Goal: Task Accomplishment & Management: Manage account settings

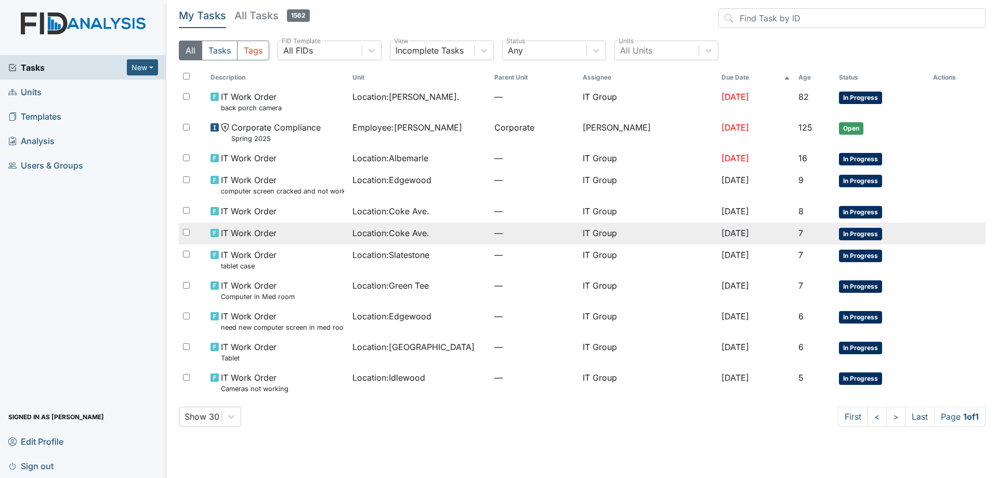
click at [439, 227] on div "Location : [GEOGRAPHIC_DATA]." at bounding box center [419, 233] width 134 height 12
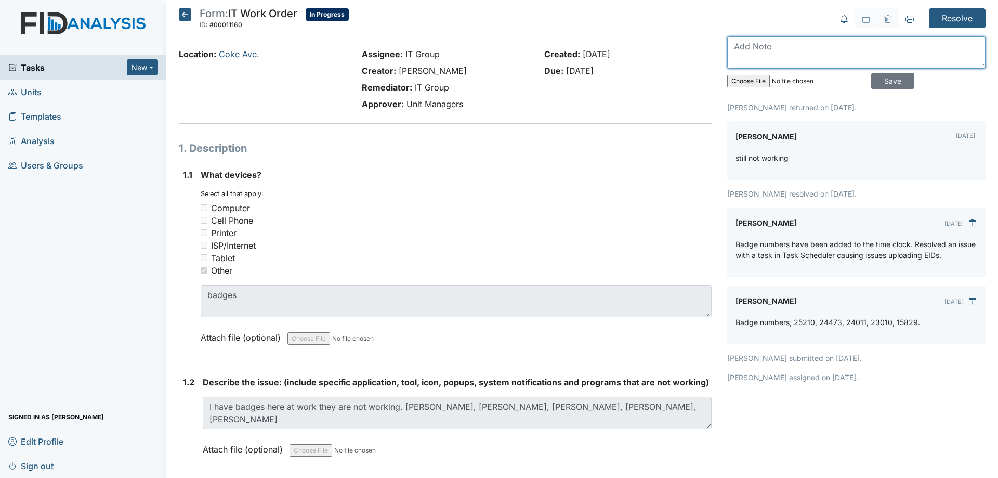
click at [800, 49] on textarea at bounding box center [856, 52] width 258 height 32
type textarea "These badges are not"
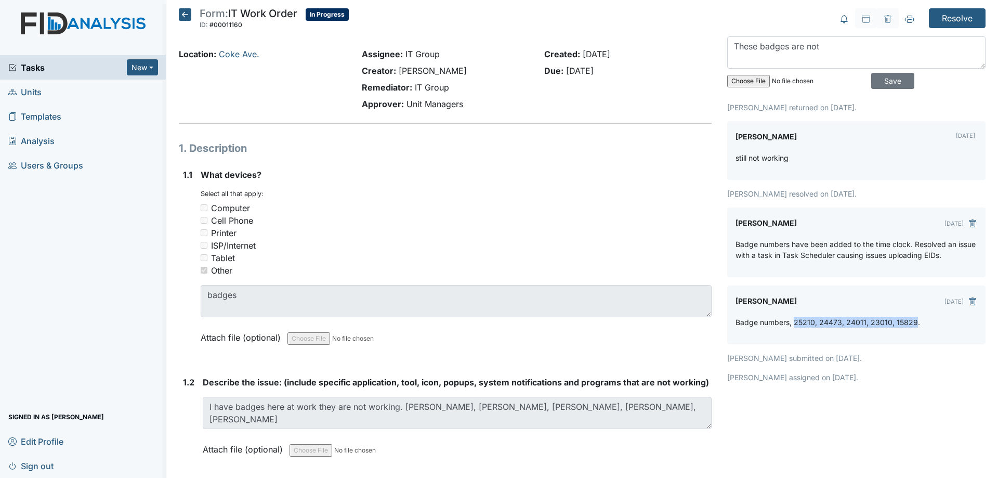
drag, startPoint x: 789, startPoint y: 322, endPoint x: 907, endPoint y: 322, distance: 118.0
click at [907, 322] on p "Badge numbers, 25210, 24473, 24011, 23010, 15829." at bounding box center [827, 321] width 184 height 11
click at [914, 347] on div "Ericka Holley returned on Sep 01, 2025. Ericka Holley Sep 01, 2025 still not wo…" at bounding box center [856, 242] width 258 height 281
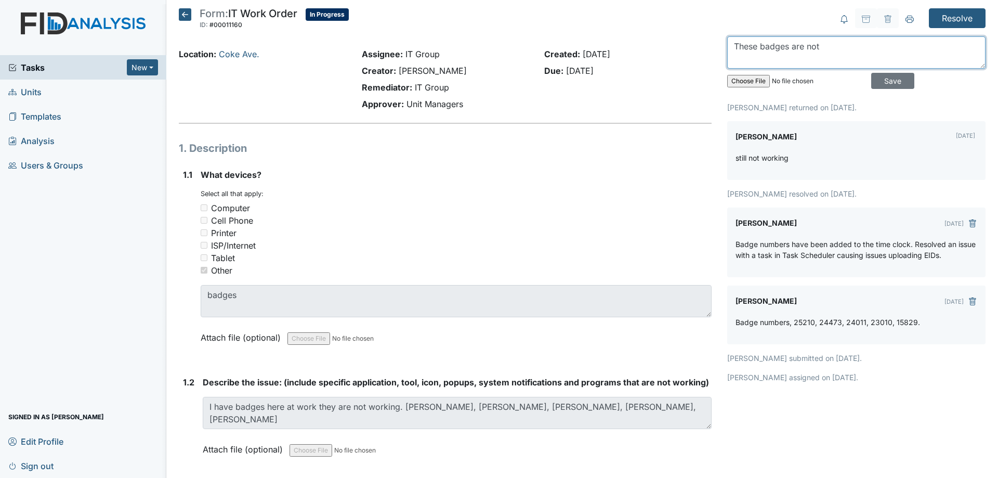
click at [828, 63] on textarea "These badges are not" at bounding box center [856, 52] width 258 height 32
click at [838, 55] on textarea "These badges are not" at bounding box center [856, 52] width 258 height 32
click at [188, 21] on h5 "Form: IT Work Order ID: #00011160 In Progress Autosaving..." at bounding box center [264, 19] width 170 height 23
click at [185, 17] on icon at bounding box center [185, 14] width 12 height 12
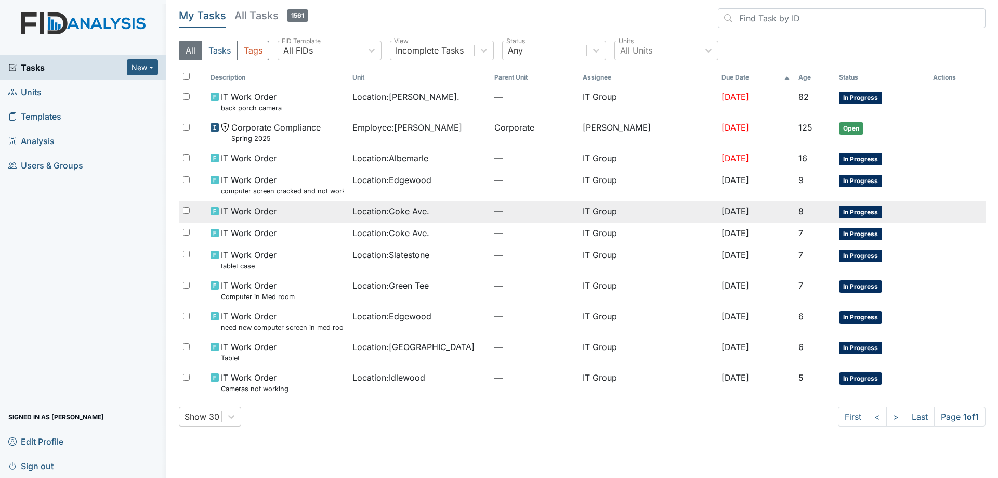
click at [348, 212] on td "IT Work Order" at bounding box center [277, 212] width 142 height 22
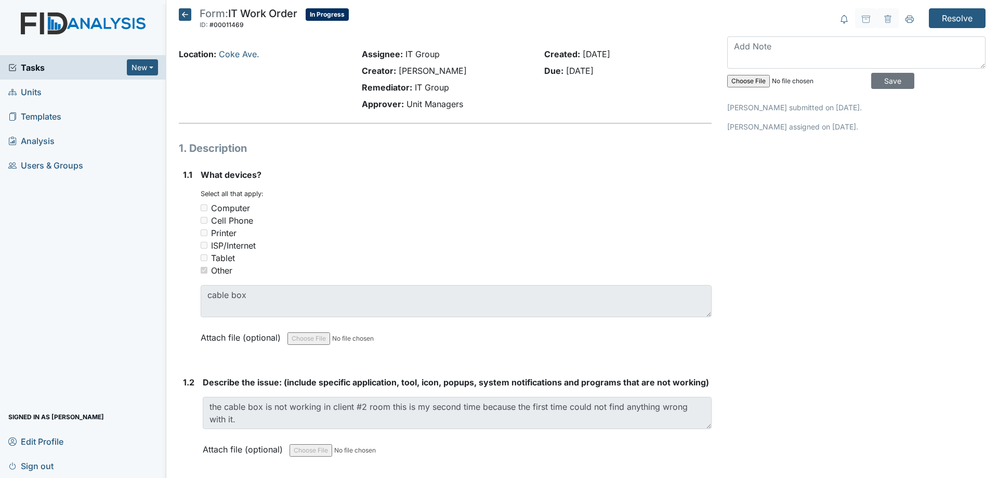
click at [188, 12] on icon at bounding box center [185, 14] width 12 height 12
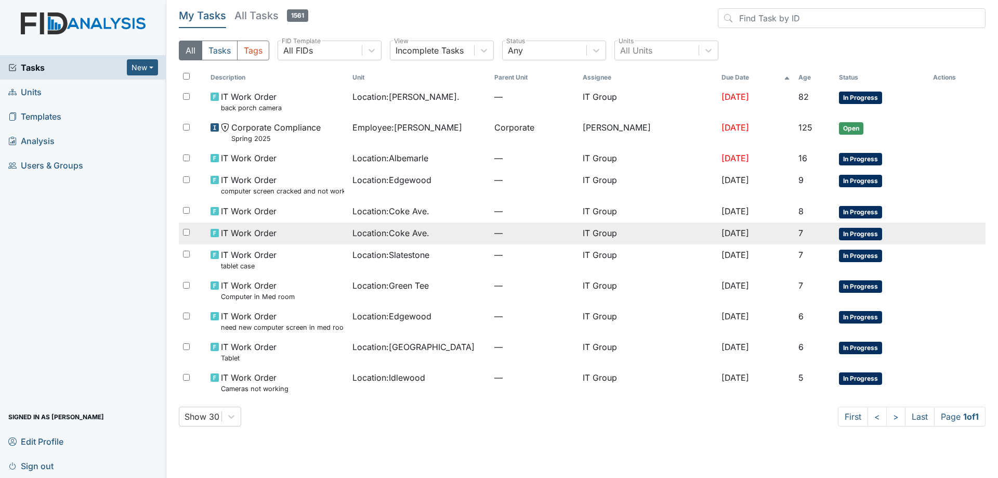
click at [377, 230] on span "Location : [GEOGRAPHIC_DATA]." at bounding box center [390, 233] width 77 height 12
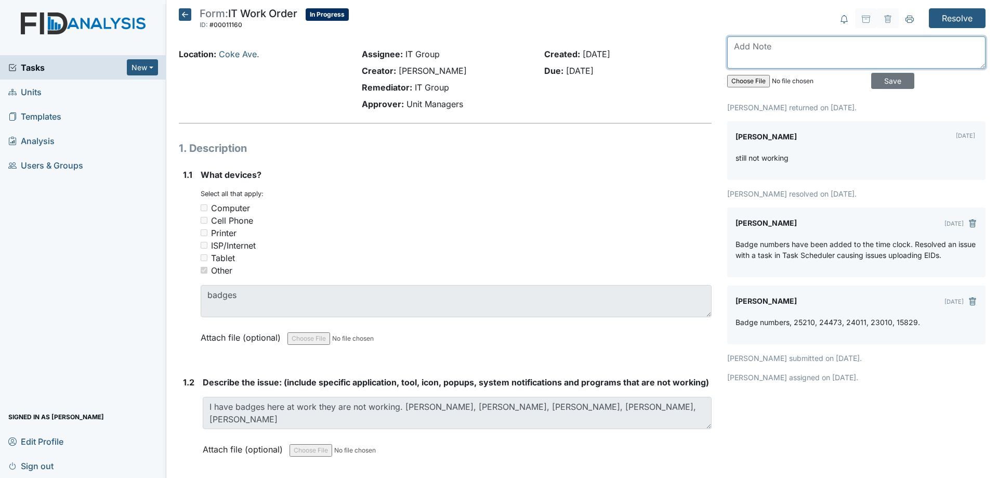
click at [776, 48] on textarea at bounding box center [856, 52] width 258 height 32
type textarea "Y"
drag, startPoint x: 848, startPoint y: 50, endPoint x: 883, endPoint y: 45, distance: 35.6
click at [883, 45] on textarea "These employees have badge numbers who do not match the" at bounding box center [856, 52] width 258 height 32
click at [848, 49] on textarea "These employees have badges who do not match the" at bounding box center [856, 52] width 258 height 32
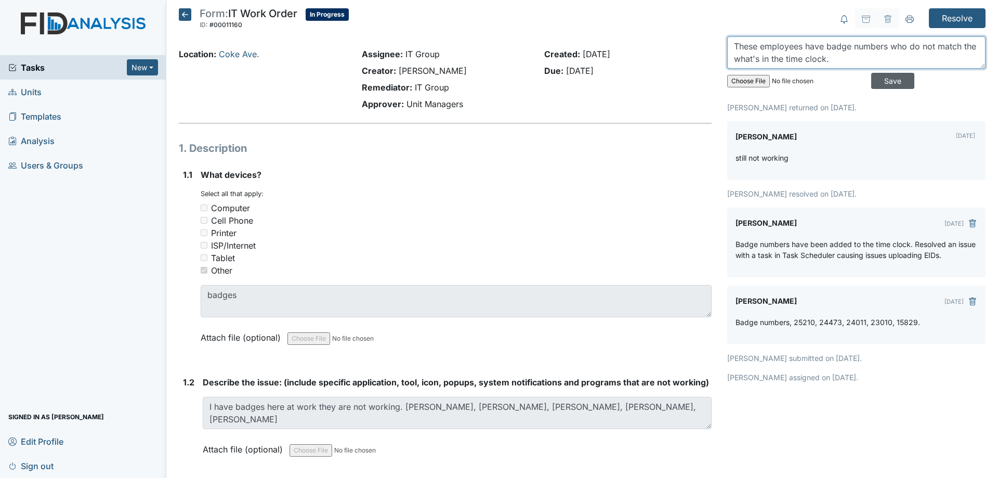
type textarea "These employees have badge numbers who do not match the what's in the time cloc…"
click at [878, 83] on input "Save" at bounding box center [892, 81] width 43 height 16
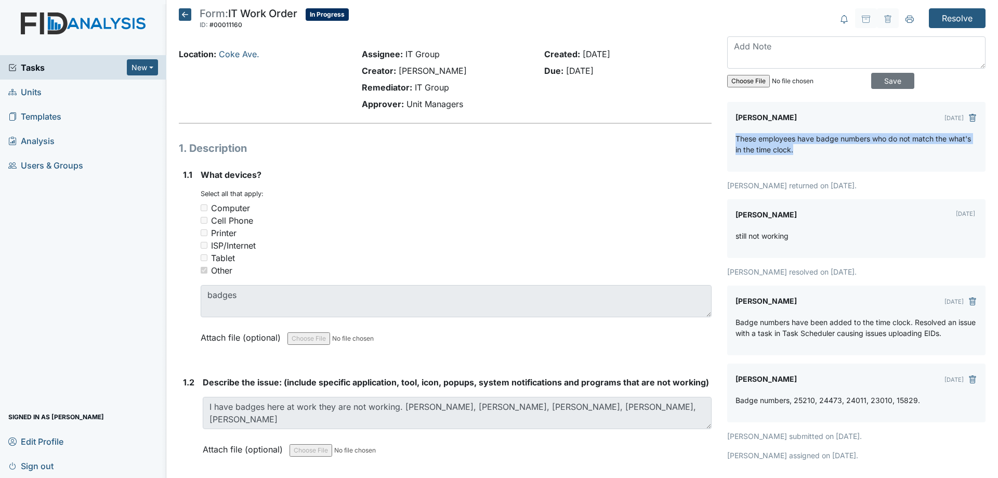
drag, startPoint x: 781, startPoint y: 149, endPoint x: 729, endPoint y: 143, distance: 52.3
click at [729, 143] on div "Kyle Weaver Sep 04, 2025 These employees have badge numbers who do not match th…" at bounding box center [856, 137] width 258 height 70
copy p "These employees have badge numbers who do not match the what's in the time cloc…"
click at [968, 121] on icon "submit" at bounding box center [972, 118] width 8 height 8
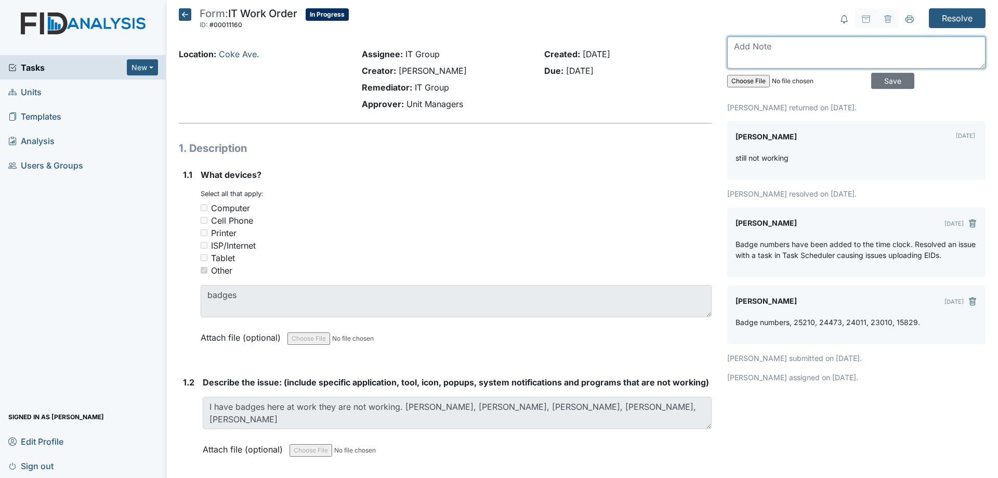
click at [778, 50] on textarea at bounding box center [856, 52] width 258 height 32
paste textarea "These employees have badge numbers who do not match the what's in the time cloc…"
drag, startPoint x: 878, startPoint y: 48, endPoint x: 846, endPoint y: 50, distance: 32.3
click at [846, 50] on textarea "These employees have badge numbers who do not match the what's in the time cloc…" at bounding box center [856, 52] width 258 height 32
click at [870, 48] on textarea "These employees have badges who number do not match the what's in the time cloc…" at bounding box center [856, 52] width 258 height 32
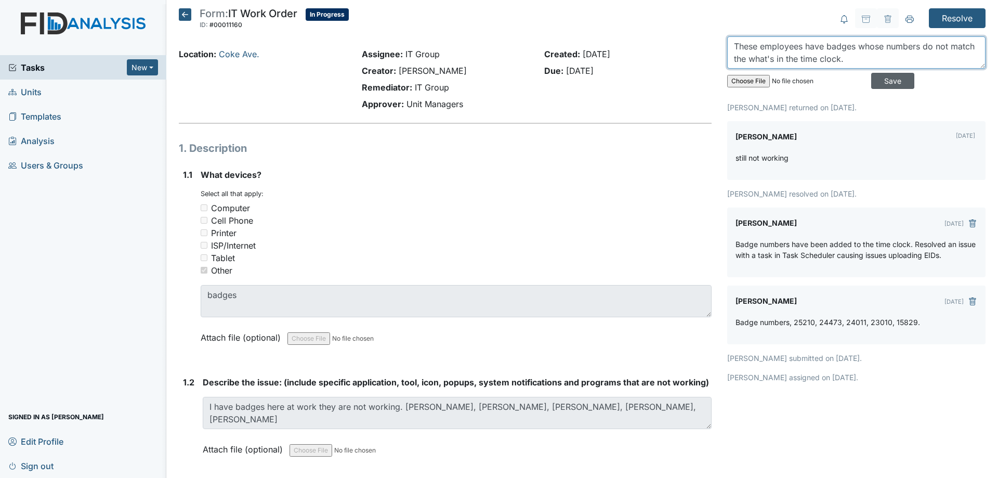
type textarea "These employees have badges whose numbers do not match the what's in the time c…"
click at [878, 76] on input "Save" at bounding box center [892, 81] width 43 height 16
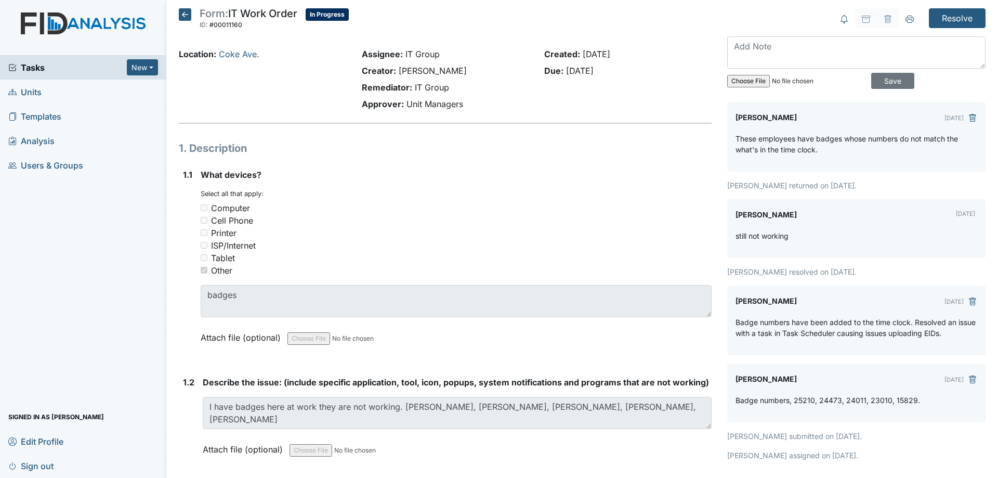
click at [182, 12] on icon at bounding box center [185, 14] width 12 height 12
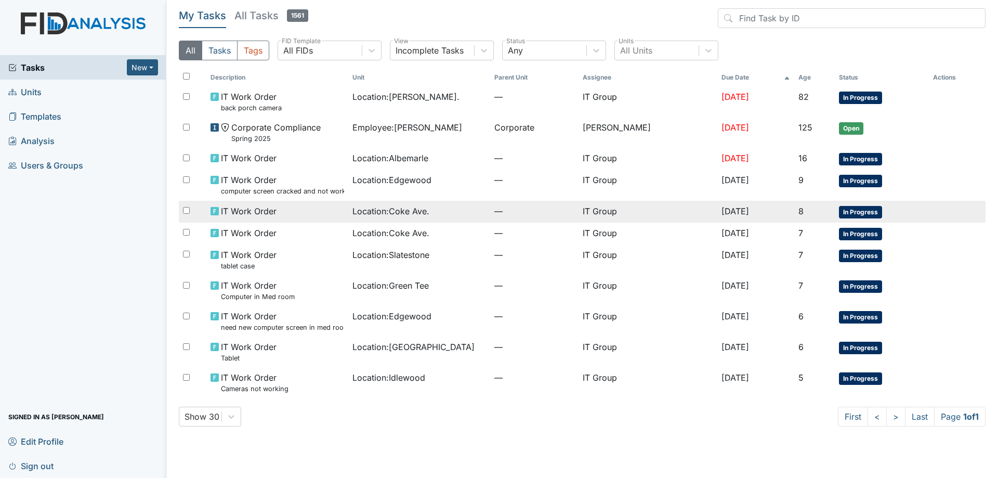
click at [354, 214] on span "Location : [GEOGRAPHIC_DATA]." at bounding box center [390, 211] width 77 height 12
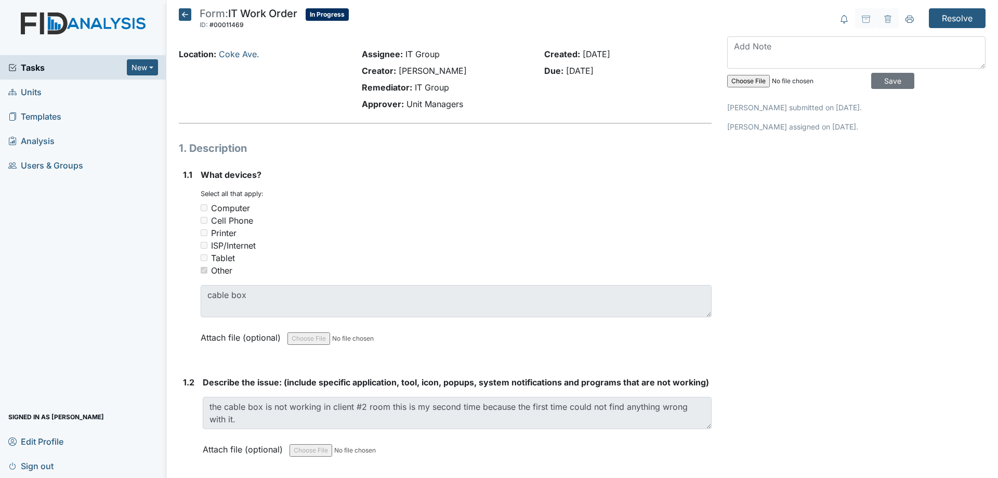
click at [185, 18] on icon at bounding box center [185, 14] width 12 height 12
